Goal: Task Accomplishment & Management: Use online tool/utility

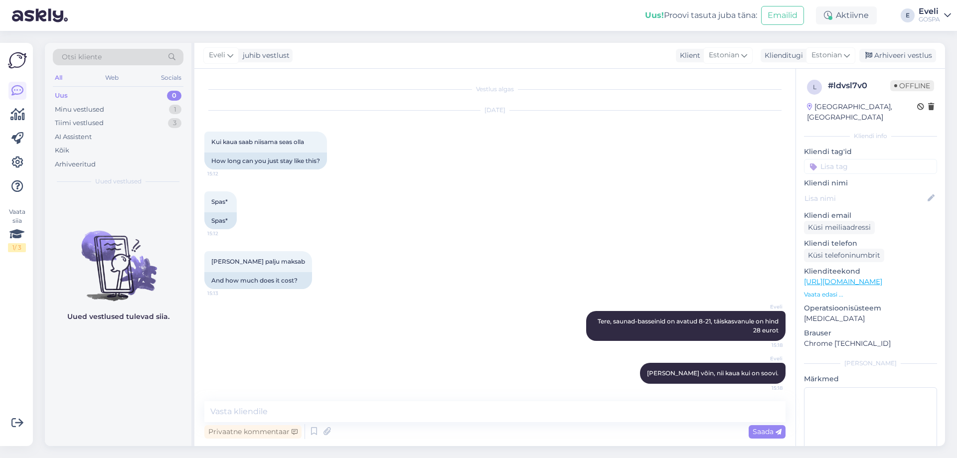
scroll to position [2, 0]
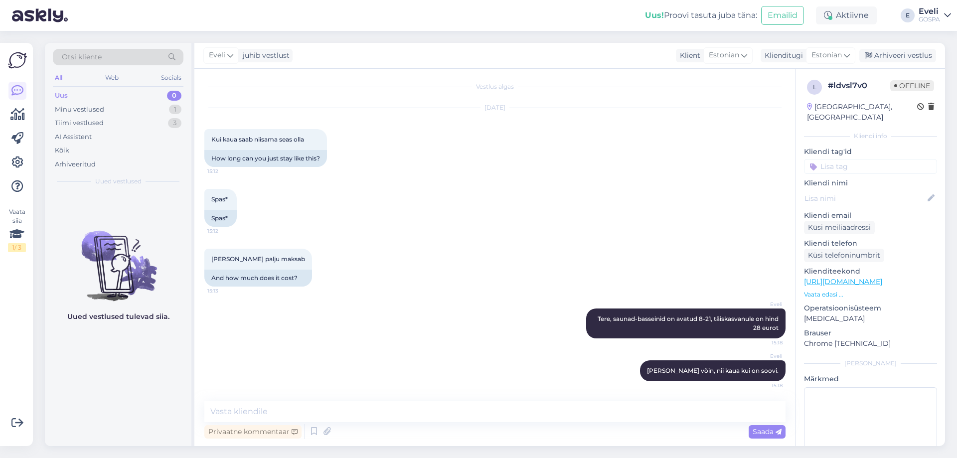
click at [76, 110] on div "Minu vestlused" at bounding box center [79, 110] width 49 height 10
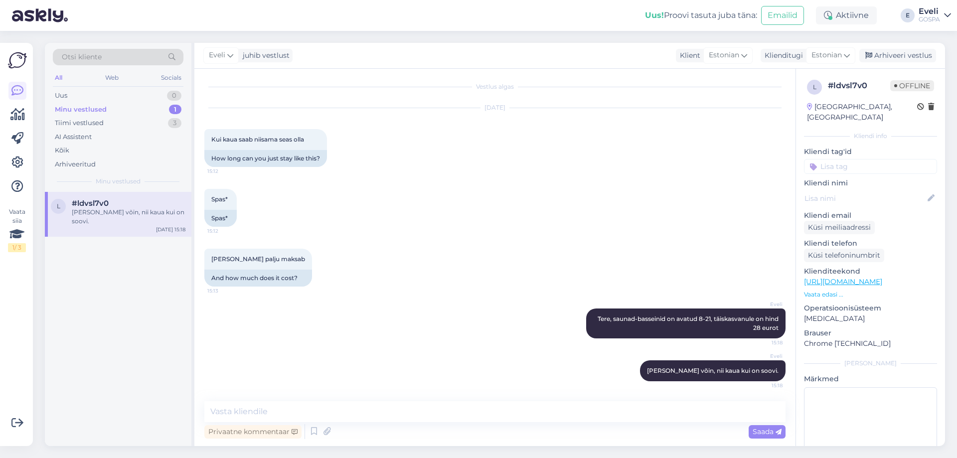
click at [79, 209] on div "[PERSON_NAME] võin, nii kaua kui on soovi." at bounding box center [129, 217] width 114 height 18
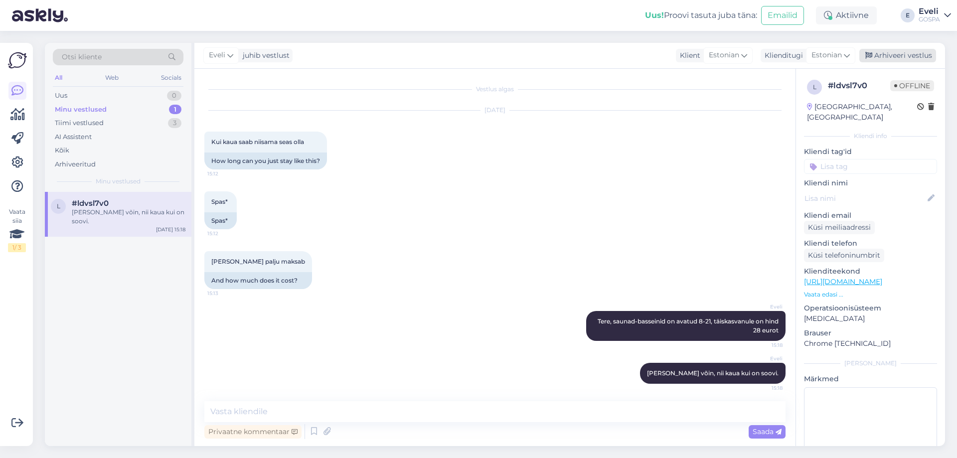
click at [905, 58] on div "Arhiveeri vestlus" at bounding box center [897, 55] width 77 height 13
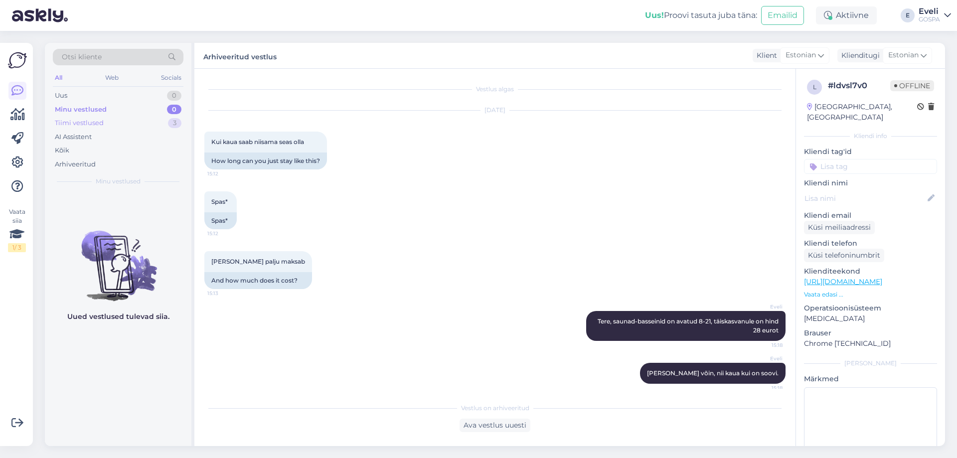
click at [98, 121] on div "Tiimi vestlused" at bounding box center [79, 123] width 49 height 10
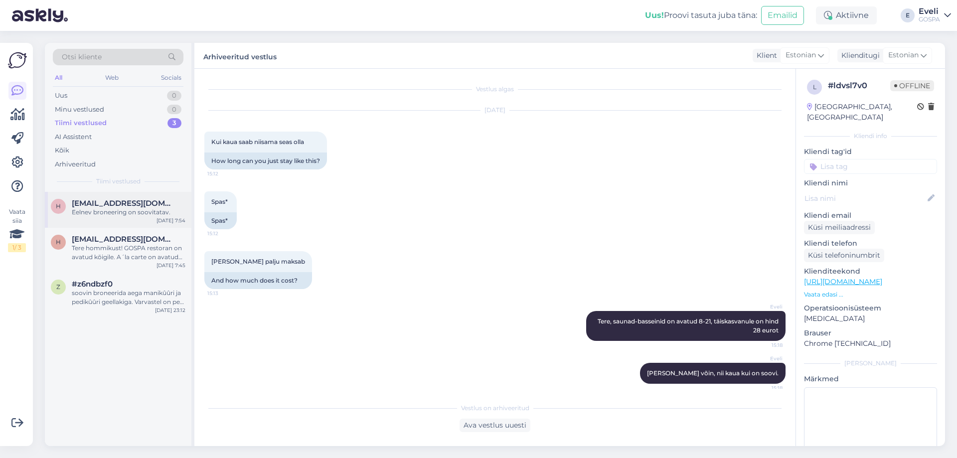
click at [117, 215] on div "Eelnev broneering on soovitatav." at bounding box center [129, 212] width 114 height 9
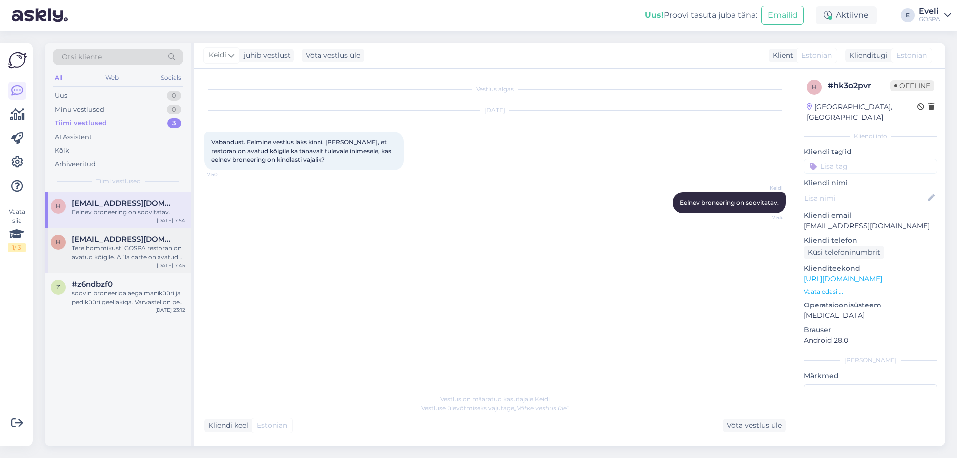
click at [85, 246] on div "Tere hommikust! GOSPA restoran on avatud kõigile. A´la carte on avatud 12:00 - …" at bounding box center [129, 253] width 114 height 18
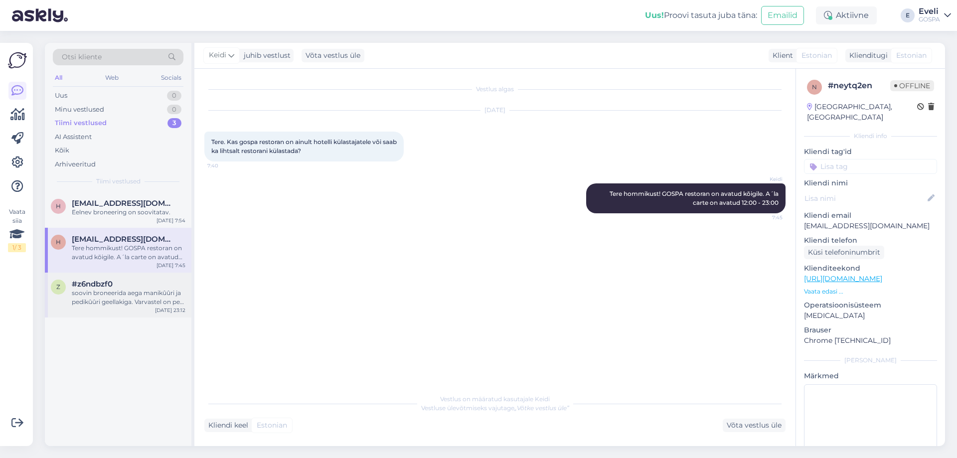
click at [91, 286] on span "#z6ndbzf0" at bounding box center [92, 284] width 41 height 9
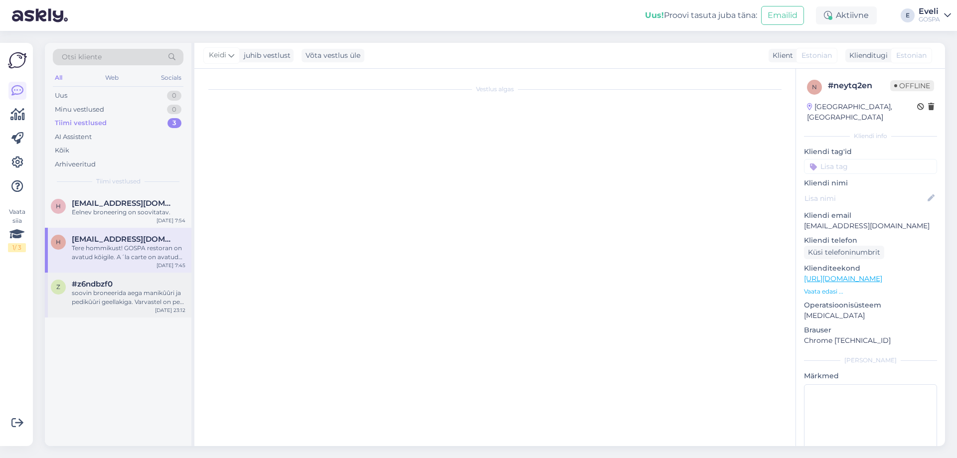
scroll to position [15, 0]
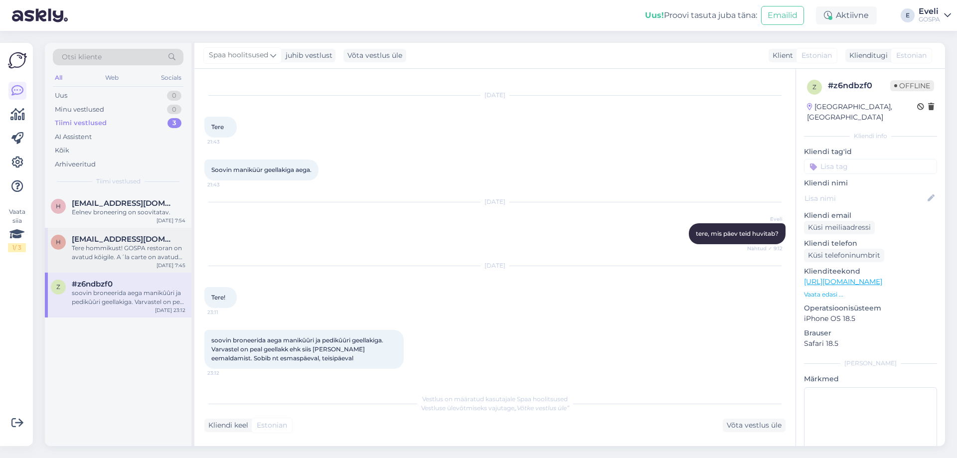
click at [98, 247] on div "Tere hommikust! GOSPA restoran on avatud kõigile. A´la carte on avatud 12:00 - …" at bounding box center [129, 253] width 114 height 18
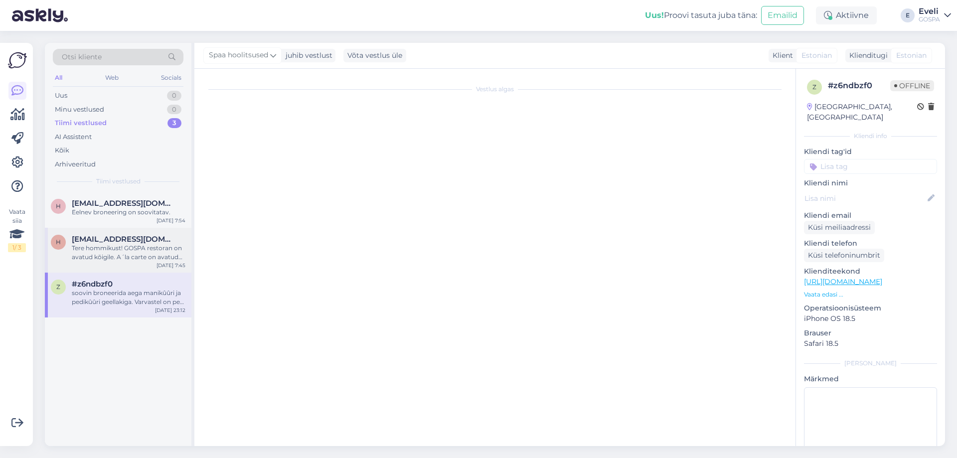
scroll to position [0, 0]
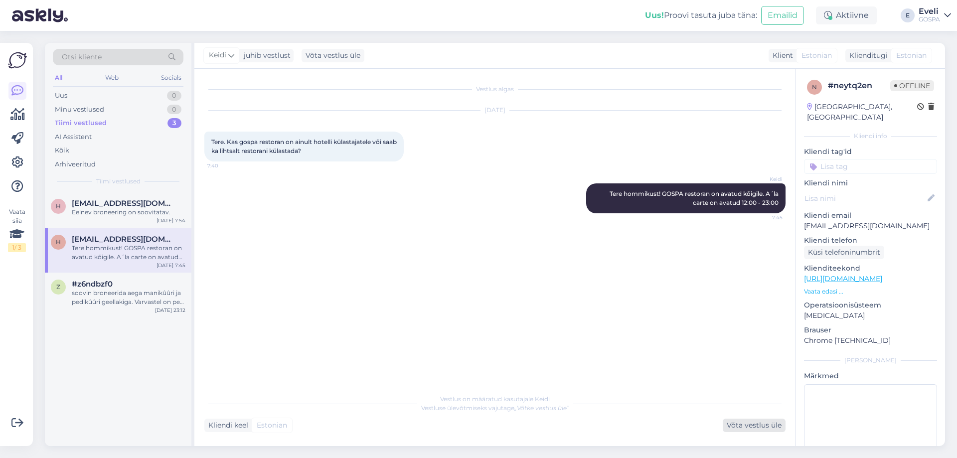
click at [746, 422] on div "Võta vestlus üle" at bounding box center [754, 425] width 63 height 13
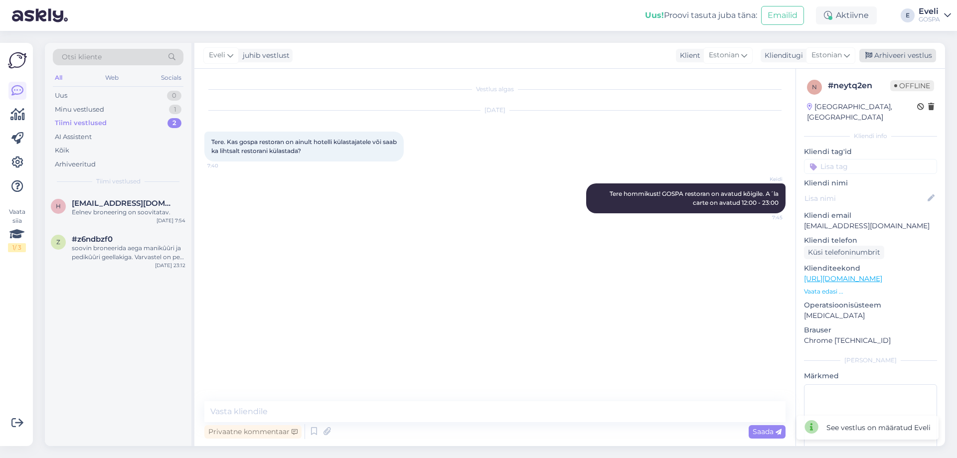
click at [903, 56] on div "Arhiveeri vestlus" at bounding box center [897, 55] width 77 height 13
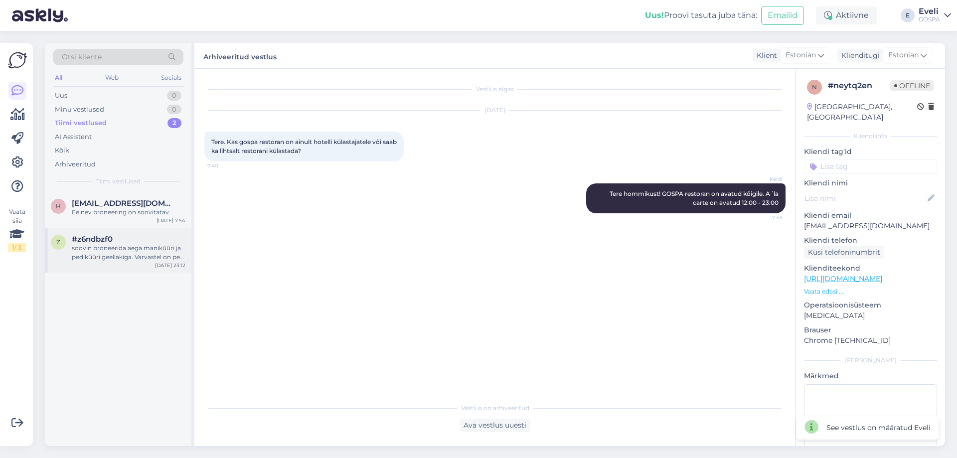
click at [119, 263] on div "z #z6ndbzf0 soovin broneerida aega manikûûri ja pedikûûri geellakiga. Varvastel…" at bounding box center [118, 250] width 147 height 45
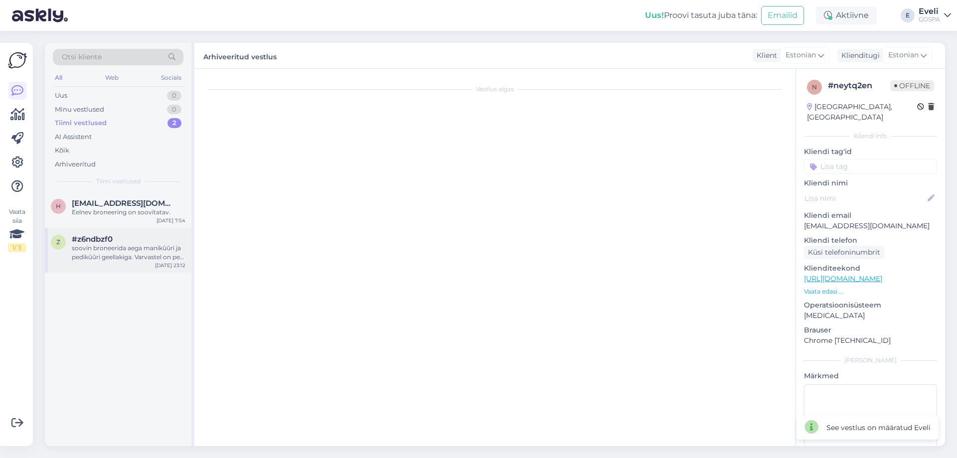
scroll to position [15, 0]
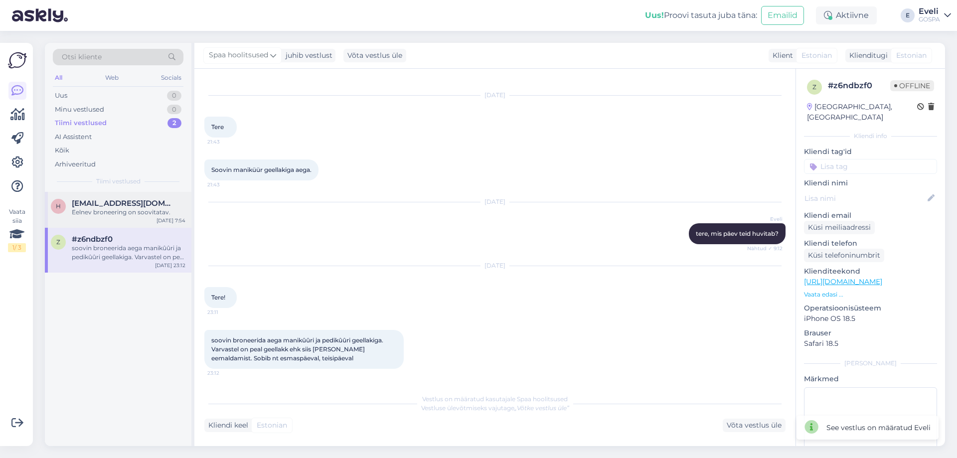
click at [137, 218] on div "h [EMAIL_ADDRESS][DOMAIN_NAME] Eelnev broneering on soovitatav. [DATE] 7:54" at bounding box center [118, 210] width 147 height 36
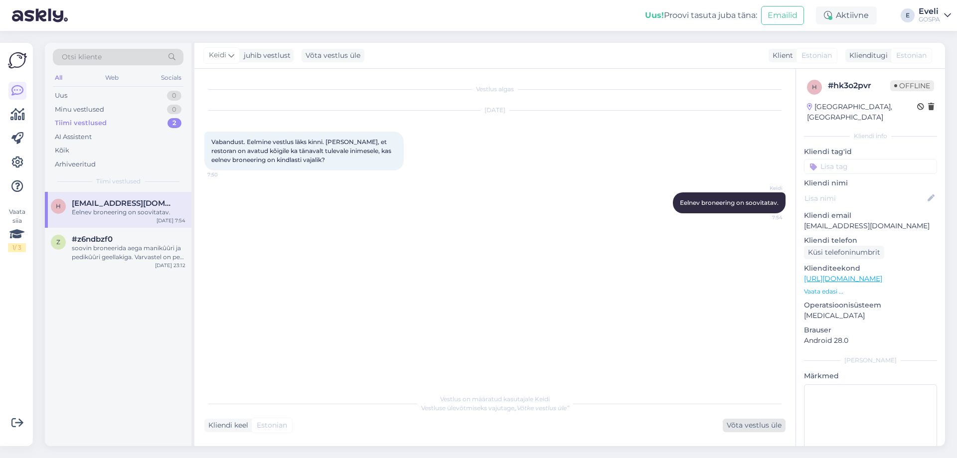
click at [738, 426] on div "Võta vestlus üle" at bounding box center [754, 425] width 63 height 13
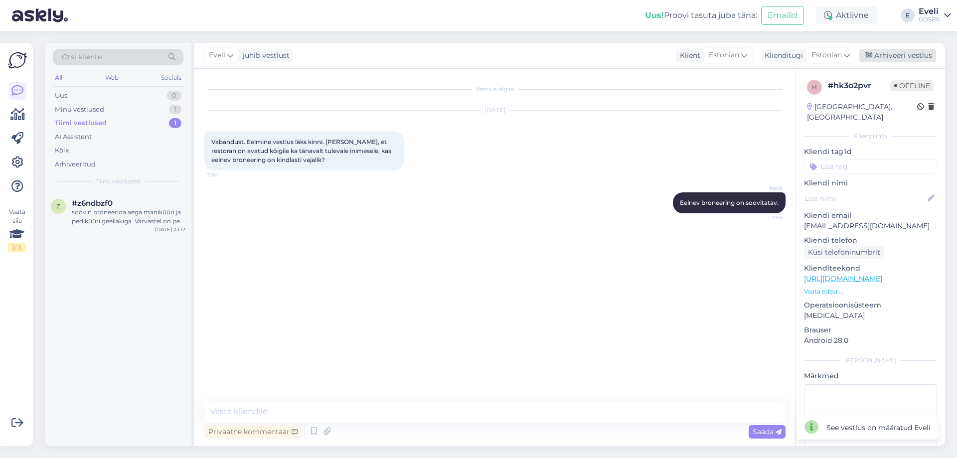
click at [908, 49] on div "Arhiveeri vestlus" at bounding box center [897, 55] width 77 height 13
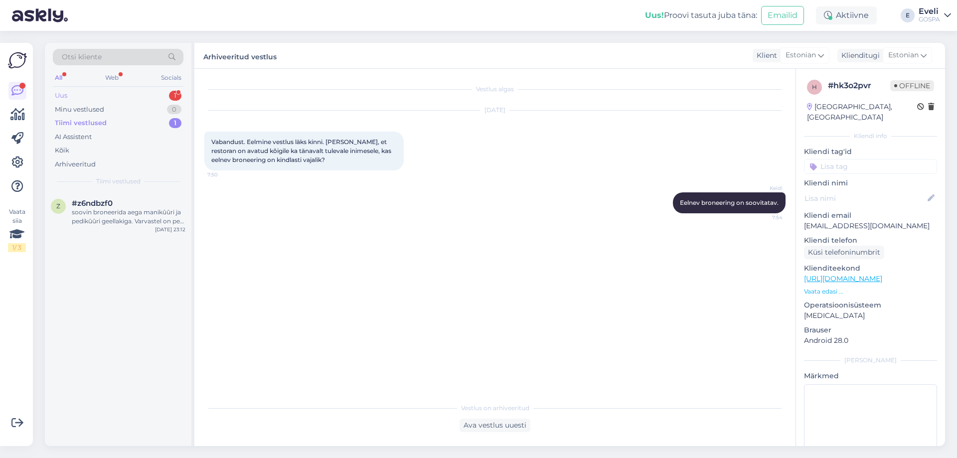
click at [95, 97] on div "Uus 1" at bounding box center [118, 96] width 131 height 14
click at [112, 204] on span "#a54nnhgc" at bounding box center [94, 203] width 44 height 9
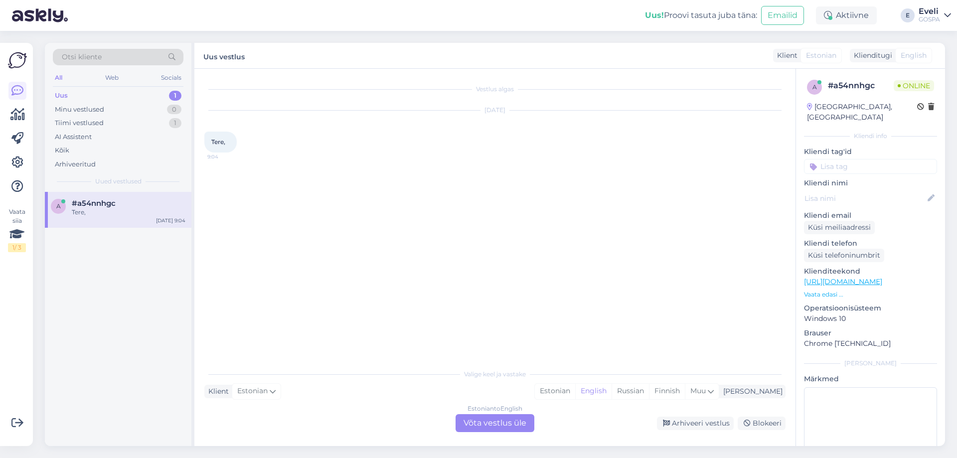
click at [501, 419] on div "Estonian to English Võta vestlus üle" at bounding box center [494, 423] width 79 height 18
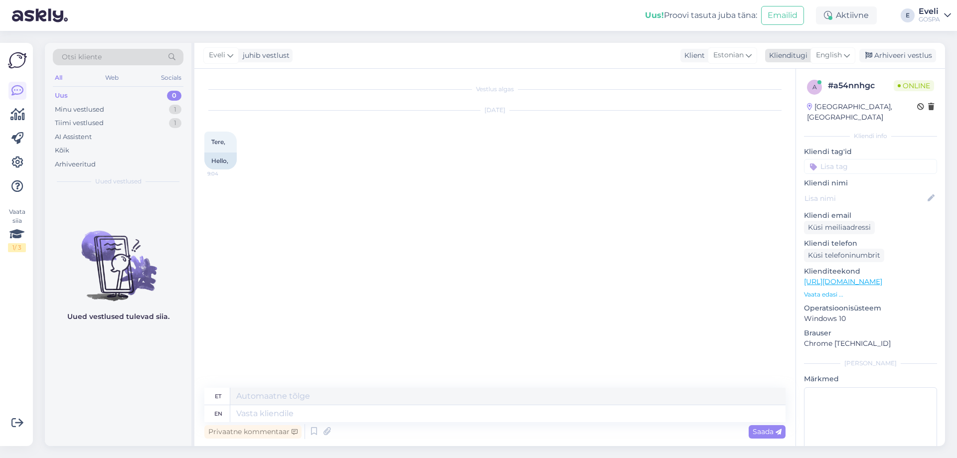
click at [830, 59] on span "English" at bounding box center [829, 55] width 26 height 11
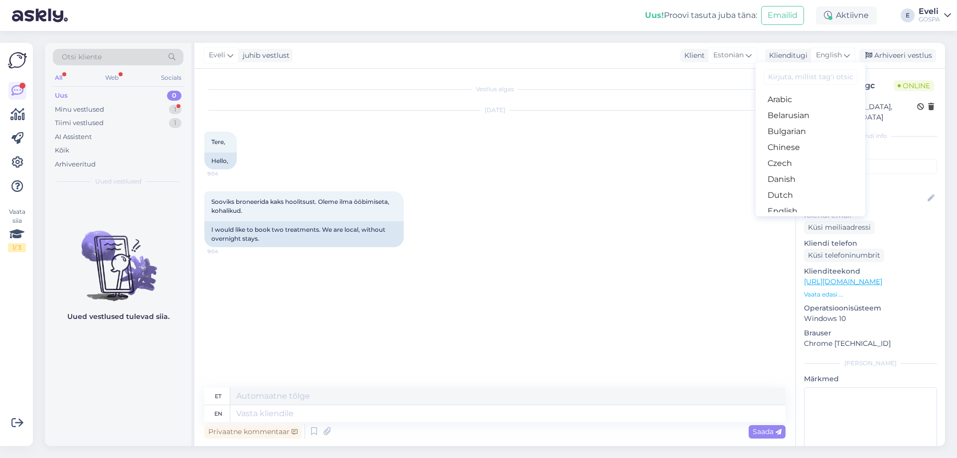
click at [786, 219] on link "Estonian" at bounding box center [810, 227] width 110 height 16
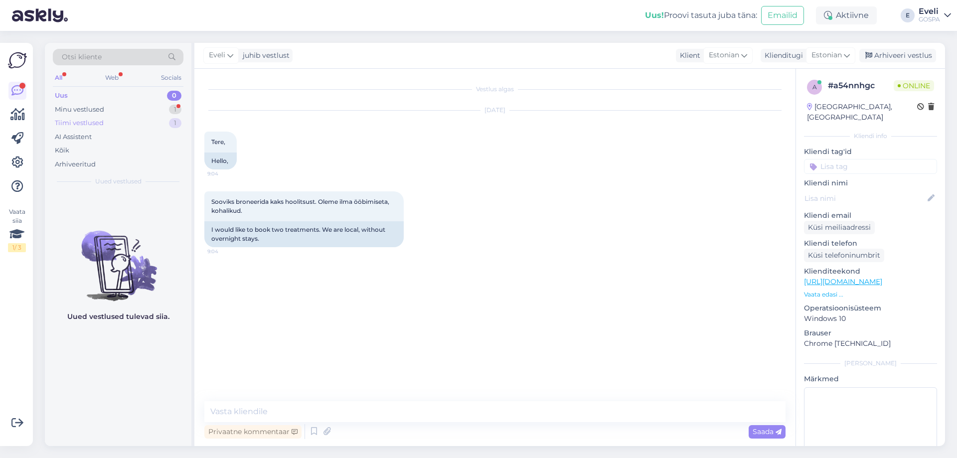
click at [106, 120] on div "Tiimi vestlused 1" at bounding box center [118, 123] width 131 height 14
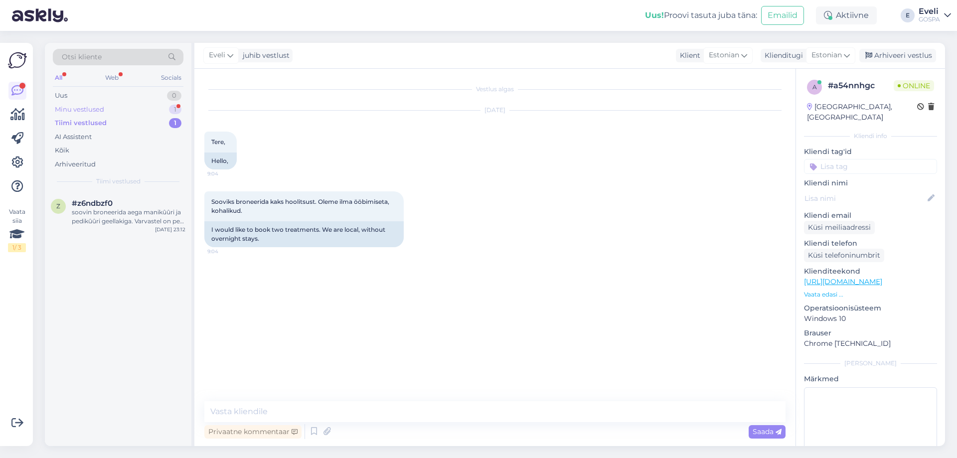
click at [102, 108] on div "Minu vestlused" at bounding box center [79, 110] width 49 height 10
click at [742, 364] on div "Vestlus algas [DATE] Tere, 9:04 Hello, Sooviks broneerida kaks hoolitsust. Olem…" at bounding box center [499, 235] width 590 height 313
click at [383, 419] on textarea at bounding box center [494, 411] width 581 height 21
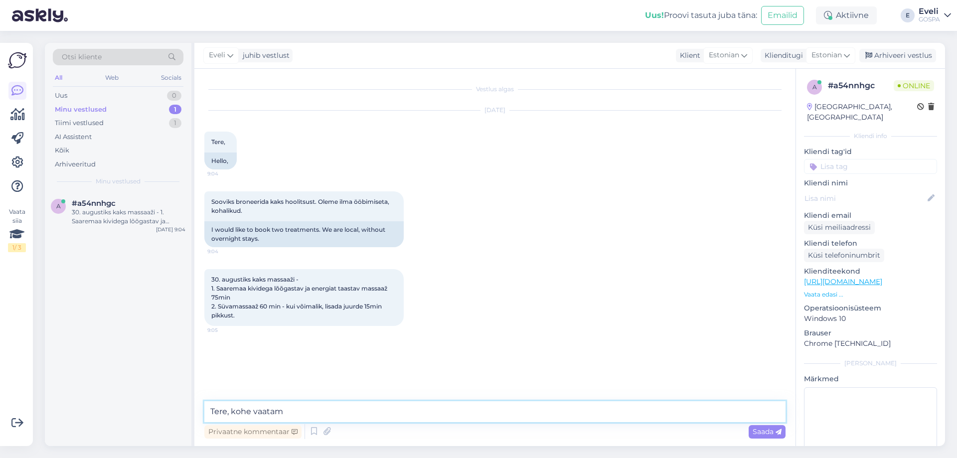
type textarea "Tere, kohe vaatame"
click at [336, 413] on textarea "Mis kellaaeg teid huvitaks? Õhu või hommikupoolik?" at bounding box center [494, 411] width 581 height 21
click at [329, 412] on textarea "Mis kellaaeg teid huvitaks? Õhu või hommikupoolik?" at bounding box center [494, 411] width 581 height 21
click at [344, 413] on textarea "Mis kellaaeg teid huvitaks? Õhtu või hommikupoolik?" at bounding box center [494, 411] width 581 height 21
click at [340, 411] on textarea "Mis kellaaeg teid huvitaks? Õhtu või hommikupoolik?" at bounding box center [494, 411] width 581 height 21
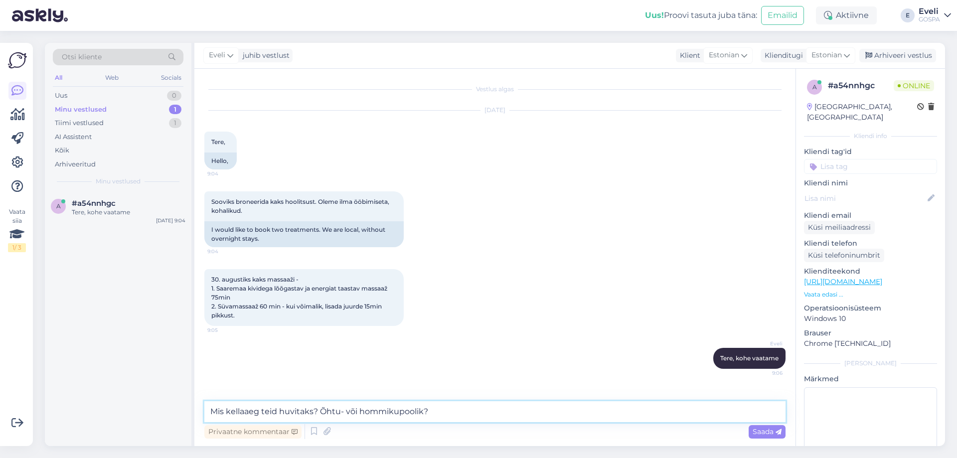
type textarea "Mis kellaaeg teid huvitaks? Õhtu- või hommikupoolik?"
click at [753, 444] on div "Vestlus algas [DATE] Tere, 9:04 Hello, Sooviks broneerida kaks hoolitsust. Olem…" at bounding box center [494, 257] width 601 height 377
click at [755, 430] on span "Saada" at bounding box center [766, 431] width 29 height 9
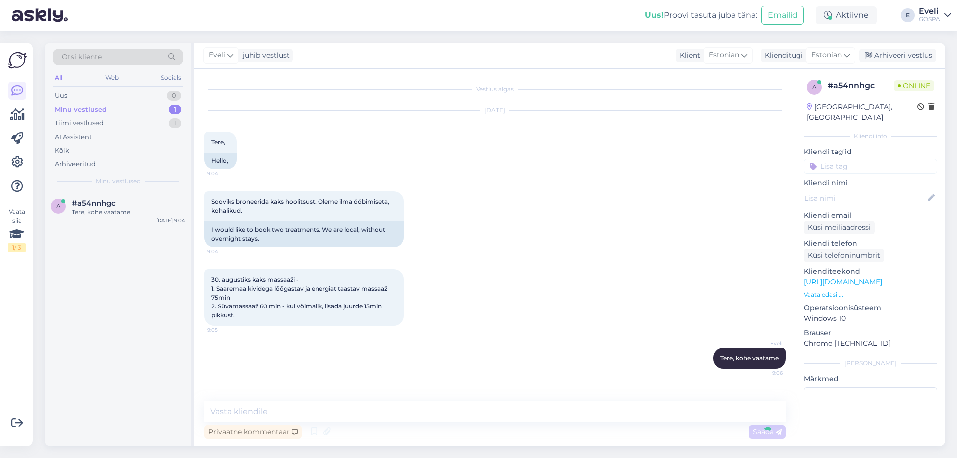
scroll to position [30, 0]
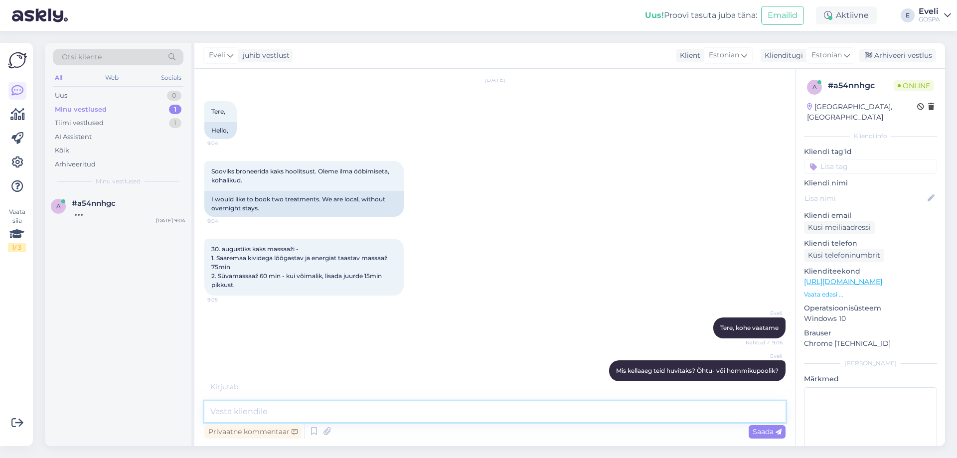
click at [278, 408] on textarea at bounding box center [494, 411] width 581 height 21
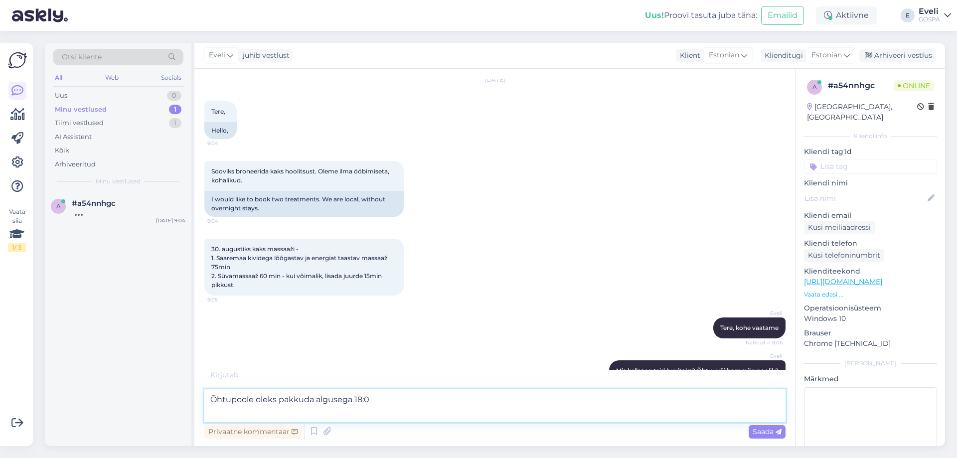
type textarea "Õhtupoole oleks pakkuda algusega 18:00"
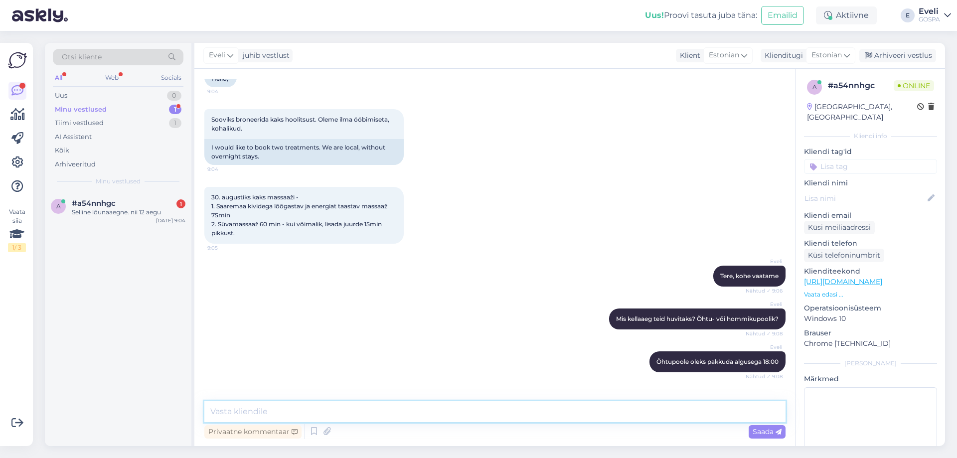
scroll to position [125, 0]
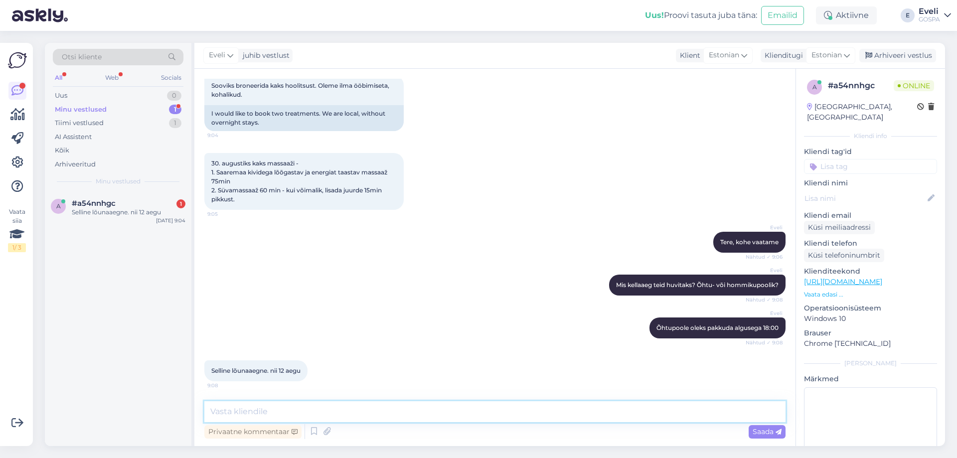
click at [261, 403] on textarea at bounding box center [494, 411] width 581 height 21
type textarea "12:30?"
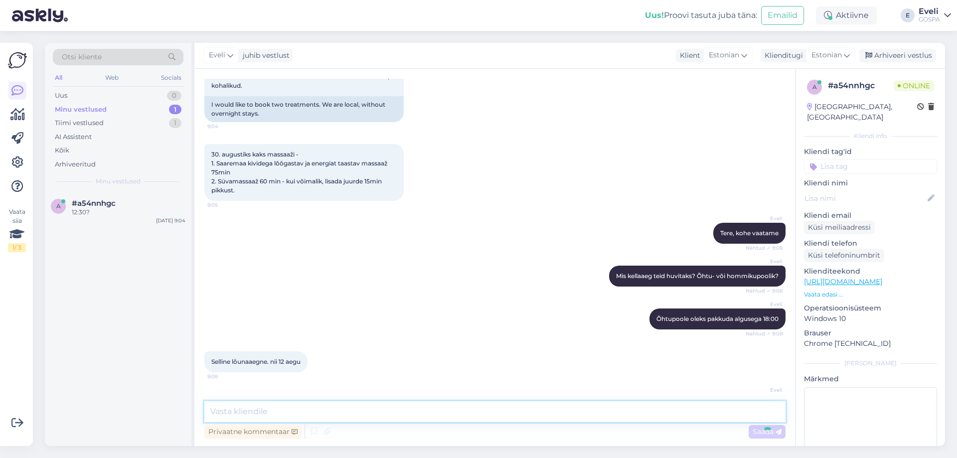
scroll to position [168, 0]
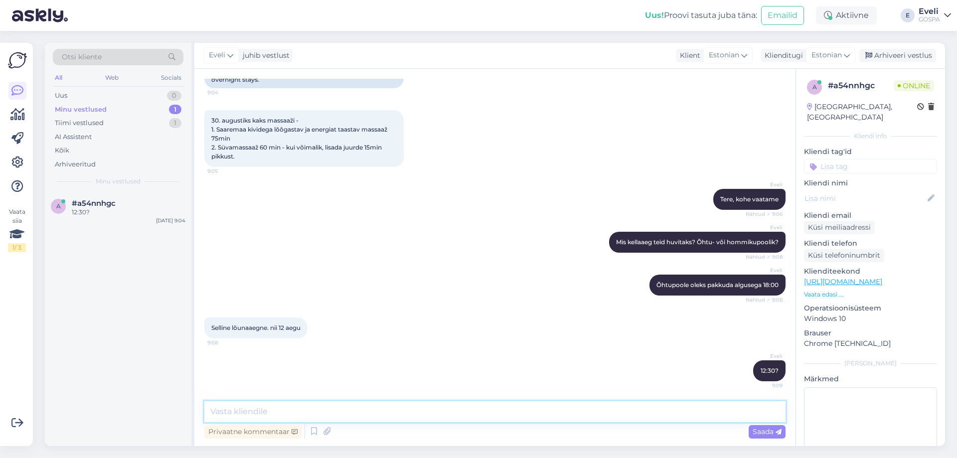
click at [242, 409] on textarea at bounding box center [494, 411] width 581 height 21
click at [403, 410] on textarea "Kas sobiks? Sellisel juhul palume [PERSON_NAME] [PERSON_NAME] el nr" at bounding box center [494, 411] width 581 height 21
click at [432, 411] on textarea "Kas sobiks? Sellisel juhul palume [PERSON_NAME] [PERSON_NAME] tel nr" at bounding box center [494, 411] width 581 height 21
type textarea "Kas sobiks? Sellisel juhul palume [PERSON_NAME] [PERSON_NAME] tel nr-"
click at [758, 423] on div "Privaatne kommentaar Saada" at bounding box center [494, 431] width 581 height 19
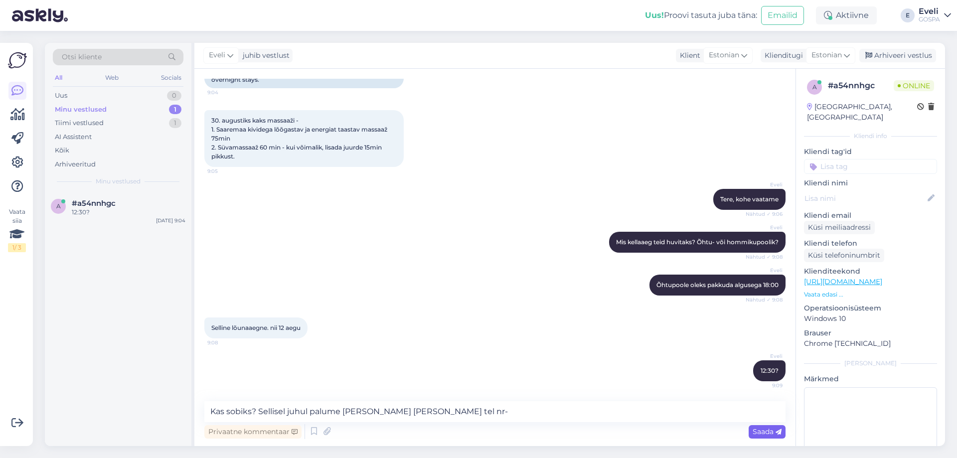
click at [758, 435] on span "Saada" at bounding box center [766, 431] width 29 height 9
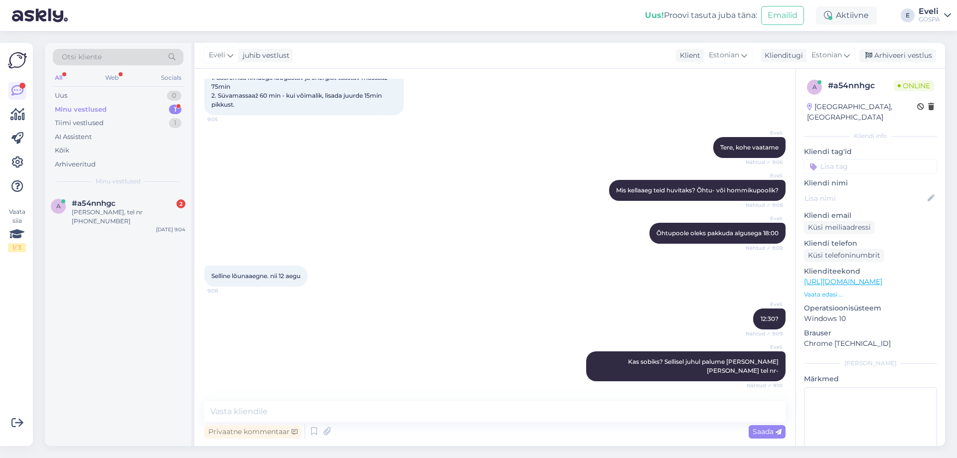
scroll to position [296, 0]
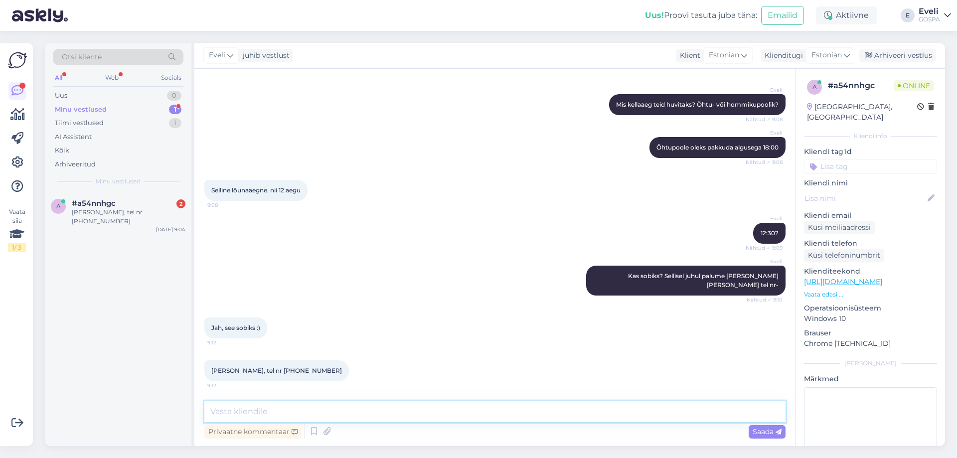
click at [275, 415] on textarea at bounding box center [494, 411] width 581 height 21
click at [275, 414] on textarea at bounding box center [494, 411] width 581 height 21
type textarea "Selge, aeg on broneeritud :) Kohtumiseni GOSPAs :)"
click at [768, 424] on div "Privaatne kommentaar Saada" at bounding box center [494, 431] width 581 height 19
click at [765, 426] on div "Saada" at bounding box center [766, 431] width 37 height 13
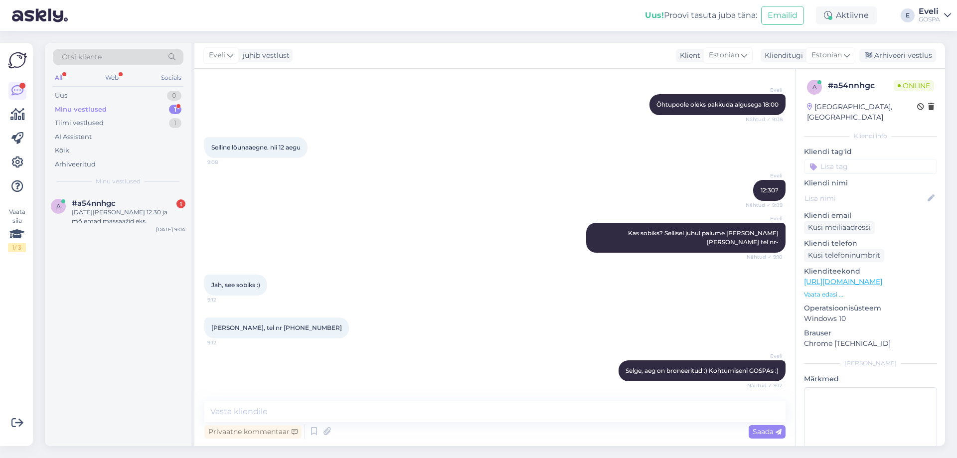
scroll to position [382, 0]
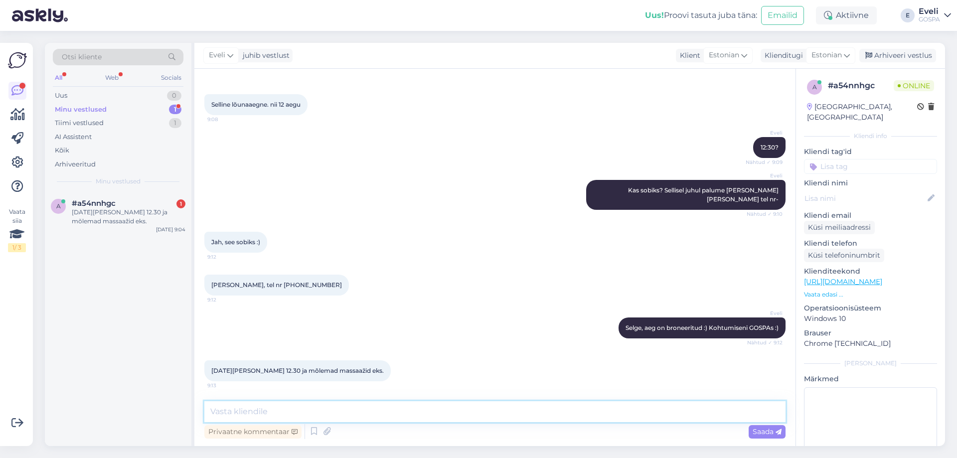
click at [232, 405] on textarea at bounding box center [494, 411] width 581 height 21
type textarea "just :)"
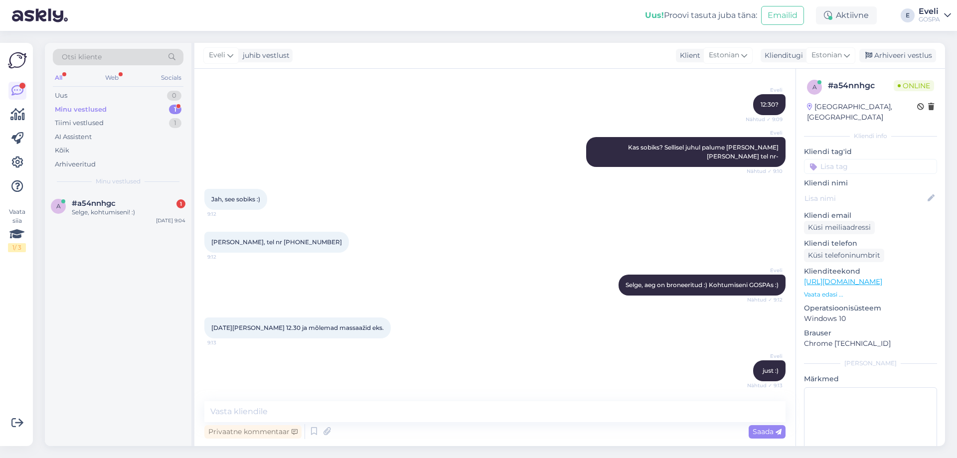
scroll to position [468, 0]
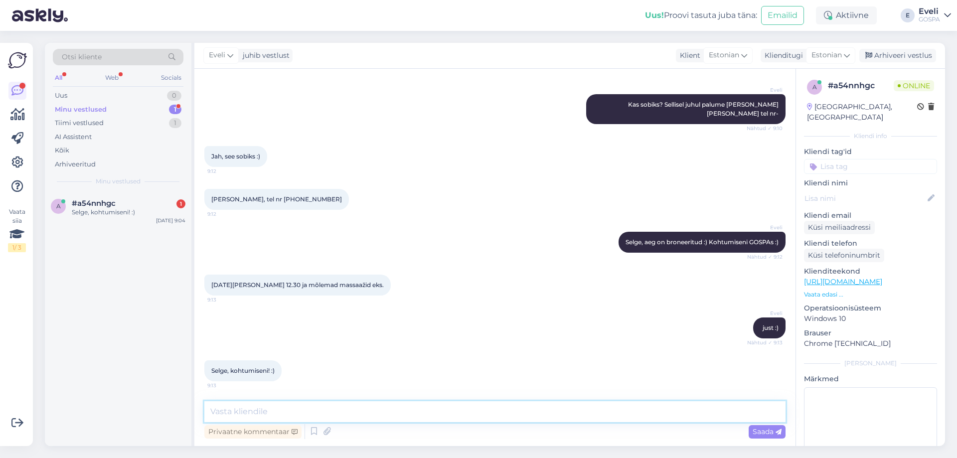
click at [244, 410] on textarea at bounding box center [494, 411] width 581 height 21
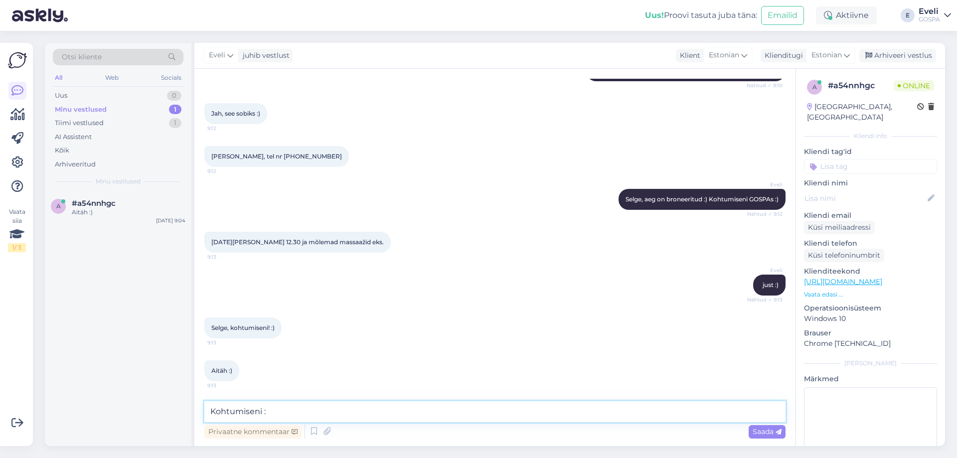
type textarea "Kohtumiseni :)"
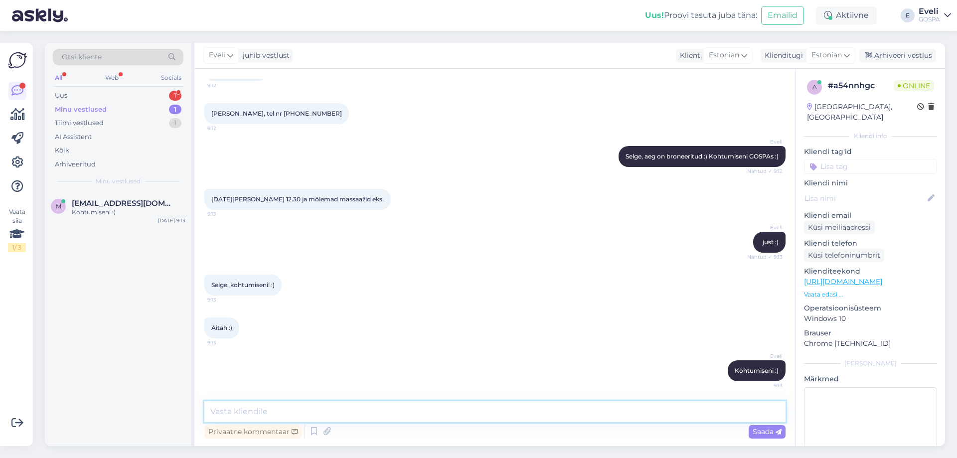
click at [379, 408] on textarea at bounding box center [494, 411] width 581 height 21
click at [896, 56] on div "Arhiveeri vestlus" at bounding box center [897, 55] width 77 height 13
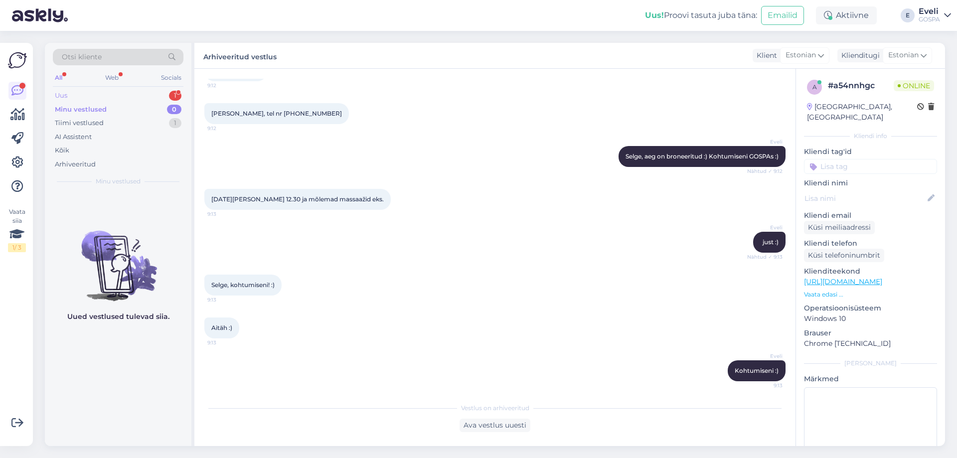
click at [108, 94] on div "Uus 1" at bounding box center [118, 96] width 131 height 14
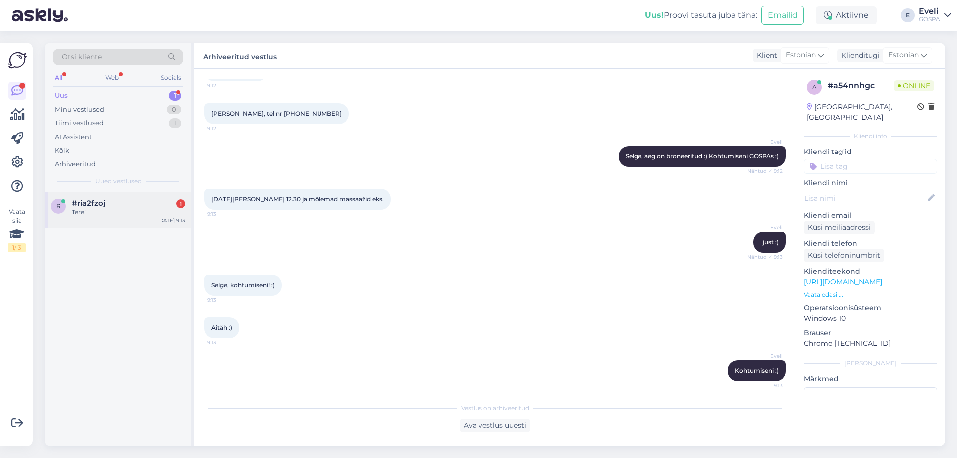
click at [122, 210] on div "Tere!" at bounding box center [129, 212] width 114 height 9
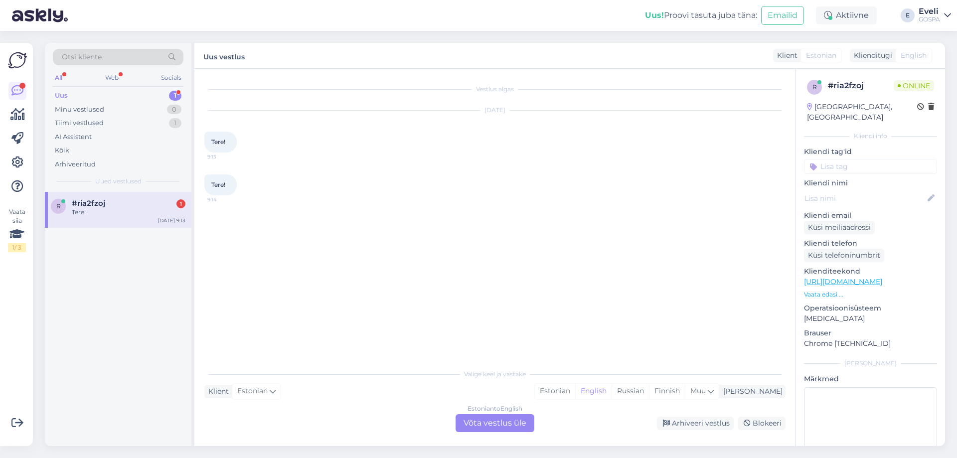
click at [108, 216] on div "Tere!" at bounding box center [129, 212] width 114 height 9
click at [503, 427] on div "Estonian to English Võta vestlus üle" at bounding box center [494, 423] width 79 height 18
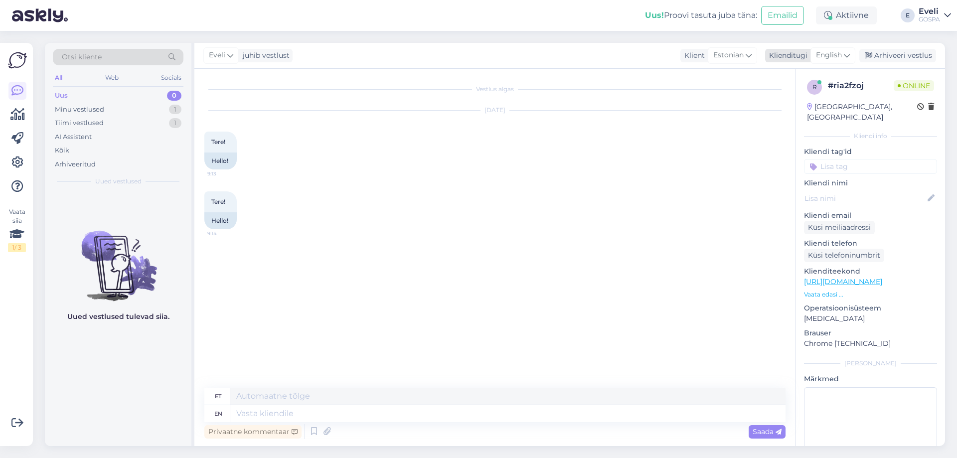
click at [839, 57] on span "English" at bounding box center [829, 55] width 26 height 11
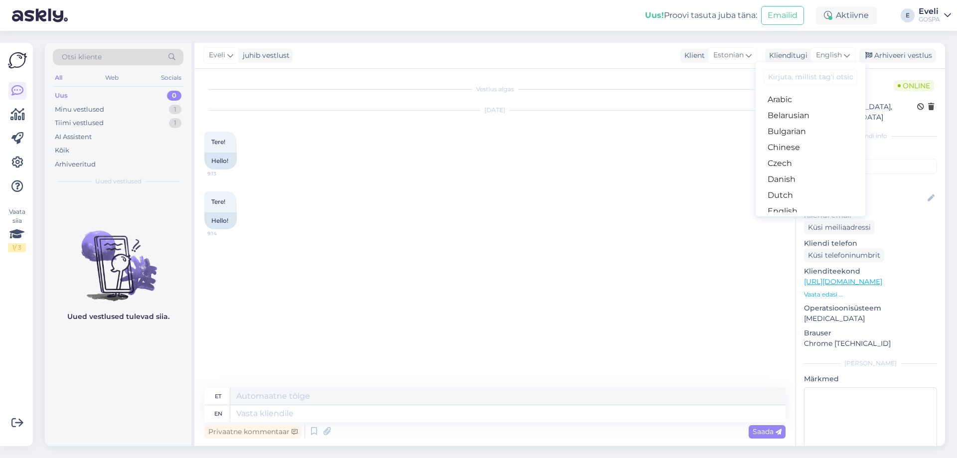
click at [796, 219] on link "Estonian" at bounding box center [810, 227] width 110 height 16
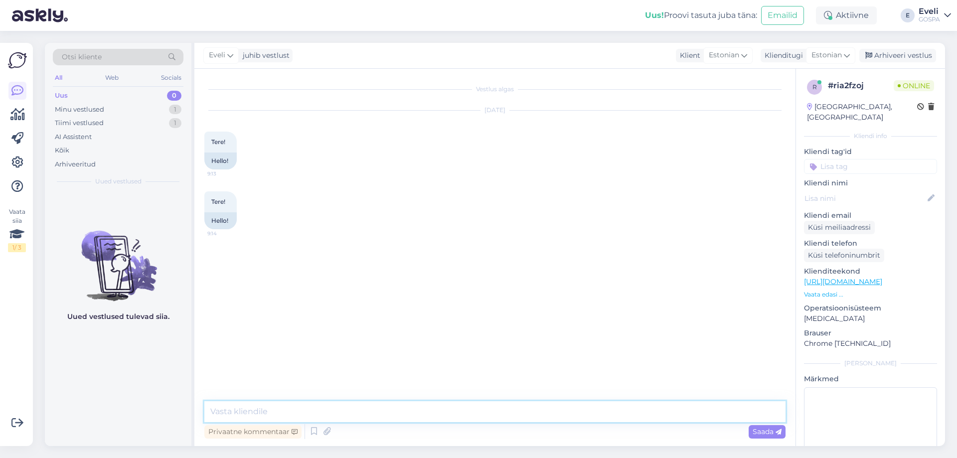
click at [270, 407] on textarea at bounding box center [494, 411] width 581 height 21
type textarea "Tere, kuidas saame abiks olla?"
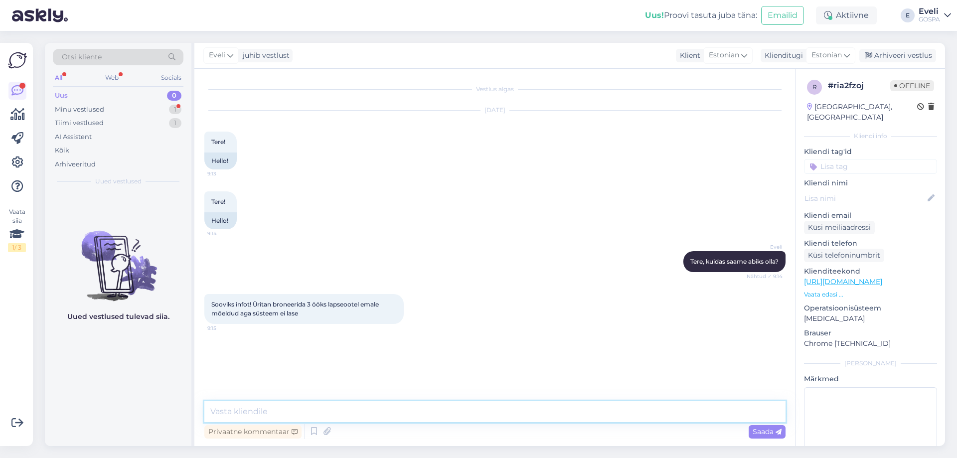
click at [312, 410] on textarea at bounding box center [494, 411] width 581 height 21
click at [332, 411] on textarea "palun saadke oma soov admin @[DOMAIN_NAME]" at bounding box center [494, 411] width 581 height 21
click at [336, 408] on textarea "palun saadke oma soov admin @[DOMAIN_NAME]" at bounding box center [494, 411] width 581 height 21
type textarea "palun saadke oma soov [EMAIL_ADDRESS][DOMAIN_NAME]"
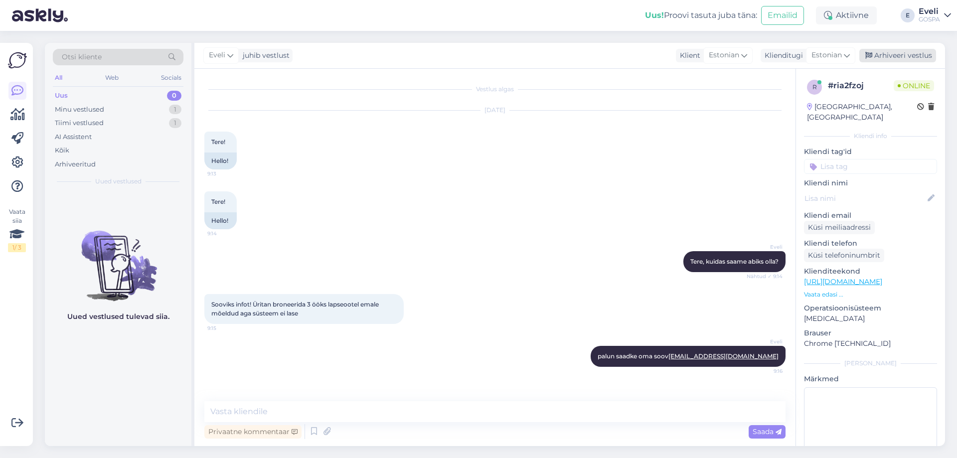
click at [905, 59] on div "Arhiveeri vestlus" at bounding box center [897, 55] width 77 height 13
